Goal: Register for event/course: Sign up to attend an event or enroll in a course

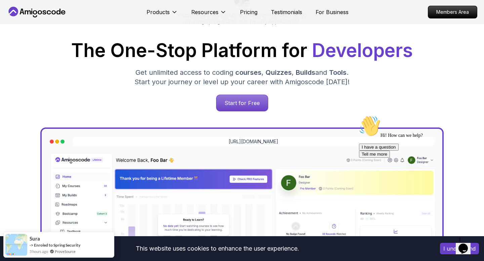
scroll to position [91, 0]
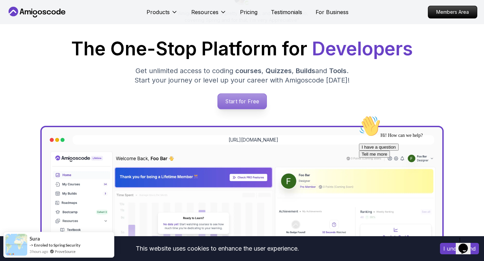
click at [252, 100] on p "Start for Free" at bounding box center [241, 101] width 49 height 15
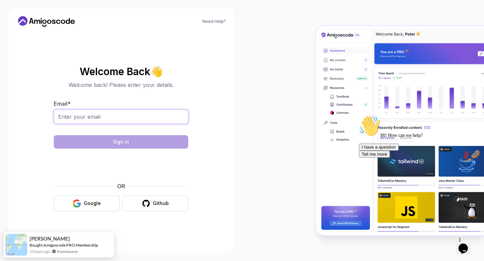
click at [169, 113] on input "Email *" at bounding box center [121, 117] width 134 height 14
click at [169, 117] on input "Email *" at bounding box center [121, 117] width 134 height 14
type input "[EMAIL_ADDRESS][DOMAIN_NAME]"
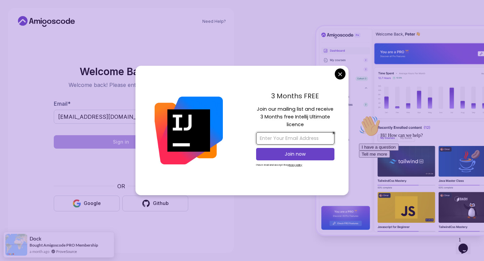
click at [304, 141] on input "email" at bounding box center [295, 138] width 78 height 12
type input "[EMAIL_ADDRESS][DOMAIN_NAME]"
click at [320, 155] on p "Join now" at bounding box center [294, 154] width 63 height 7
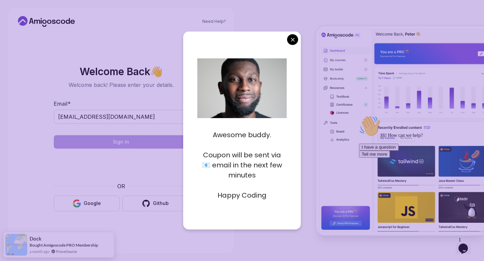
click at [261, 142] on p at bounding box center [242, 145] width 90 height 10
click at [247, 165] on p "Coupon will be sent via 📧 email in the next few minutes" at bounding box center [242, 165] width 90 height 30
click at [251, 194] on p "Happy Coding" at bounding box center [242, 195] width 90 height 10
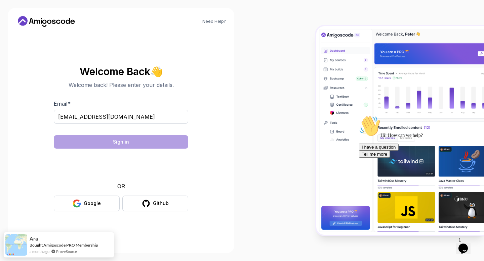
click at [293, 39] on body "Need Help? Welcome Back 👋 Welcome back! Please enter your details. Email * [EMA…" at bounding box center [242, 130] width 484 height 261
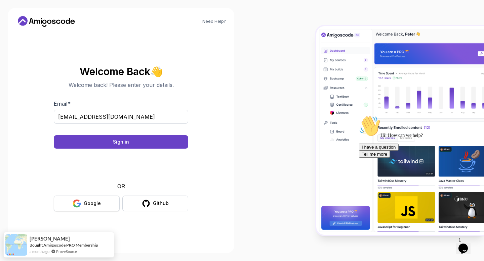
click at [114, 205] on button "Google" at bounding box center [87, 204] width 66 height 16
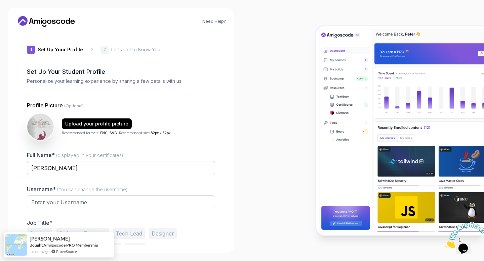
type input "royalstag55f01"
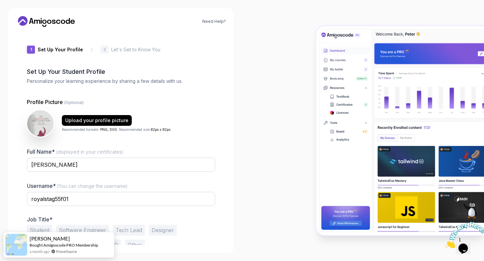
click at [471, 245] on img at bounding box center [466, 235] width 42 height 27
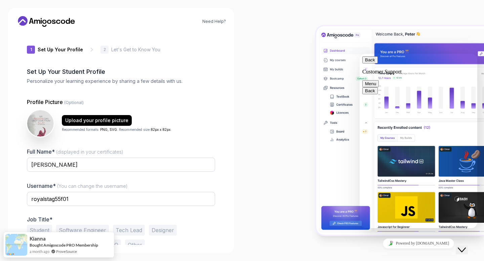
click at [359, 54] on div "Rate this chat Insert emoji" at bounding box center [359, 54] width 0 height 0
click at [359, 54] on textarea at bounding box center [359, 54] width 0 height 0
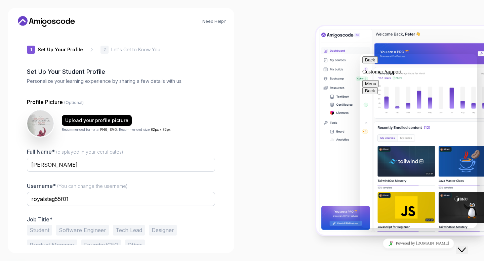
type textarea "i start recent software"
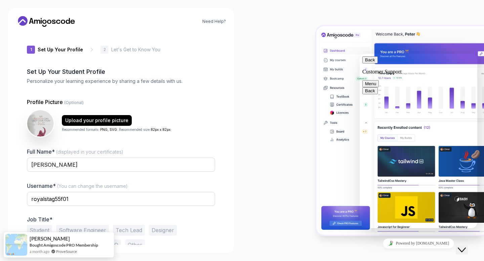
type textarea "programing"
type textarea "language"
click at [260, 80] on div at bounding box center [363, 130] width 242 height 261
click at [372, 63] on button "Back" at bounding box center [369, 59] width 15 height 7
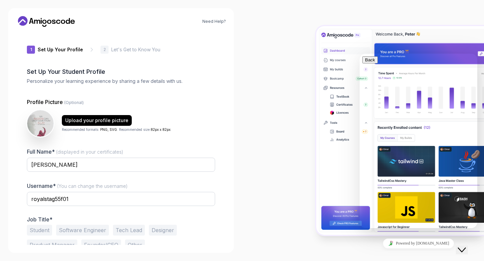
click at [195, 86] on div "1 Set Up Your Profile 1 Set Up Your Profile 2 Let's Get to Know You Set Up Your…" at bounding box center [121, 138] width 188 height 213
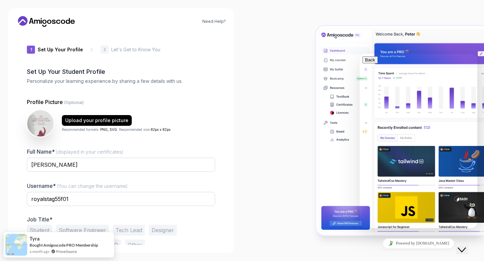
scroll to position [19, 0]
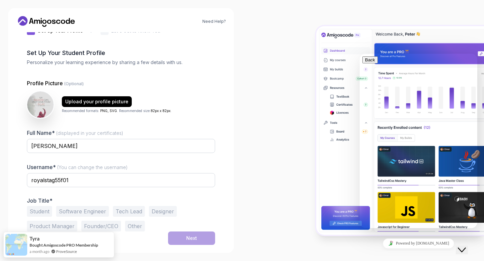
click at [462, 246] on icon "Close Chat This icon closes the chat window." at bounding box center [462, 250] width 8 height 8
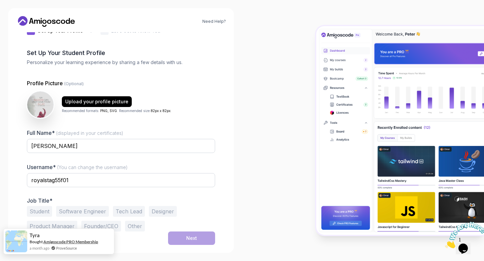
click at [97, 242] on link "Amigoscode PRO Membership" at bounding box center [70, 242] width 55 height 5
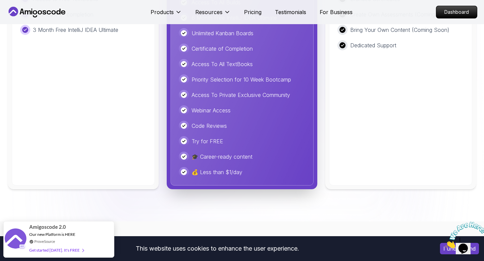
scroll to position [1708, 0]
click at [207, 141] on p "Try for FREE" at bounding box center [207, 141] width 32 height 8
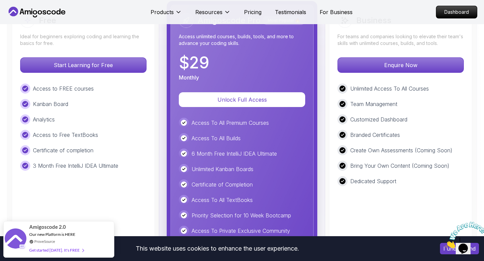
scroll to position [1550, 0]
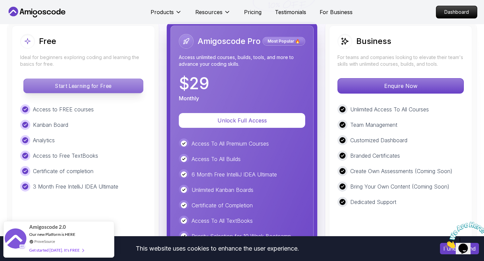
click at [89, 85] on p "Start Learning for Free" at bounding box center [83, 86] width 119 height 14
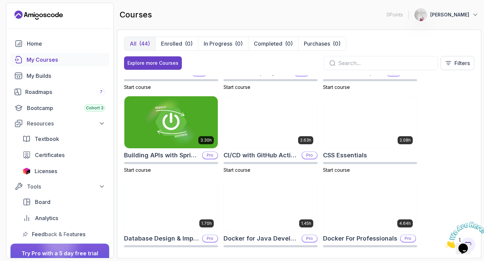
scroll to position [62, 0]
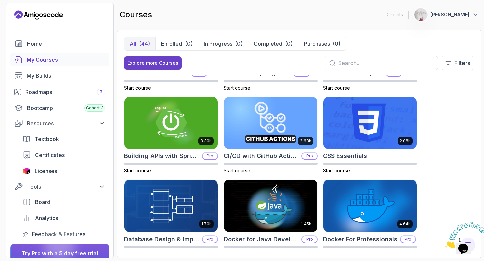
click at [353, 62] on input "text" at bounding box center [385, 63] width 94 height 8
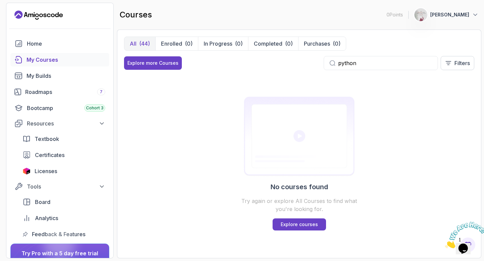
type input "python"
click at [40, 63] on div "My Courses" at bounding box center [66, 60] width 79 height 8
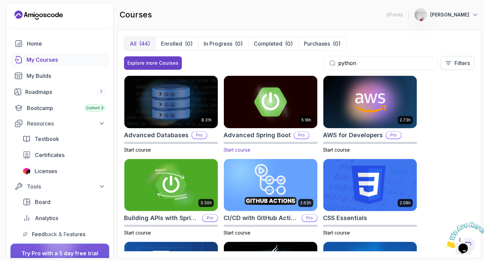
click at [276, 95] on img at bounding box center [270, 102] width 98 height 55
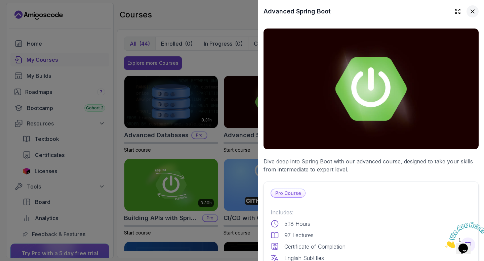
click at [473, 13] on icon at bounding box center [472, 11] width 7 height 7
